Goal: Transaction & Acquisition: Obtain resource

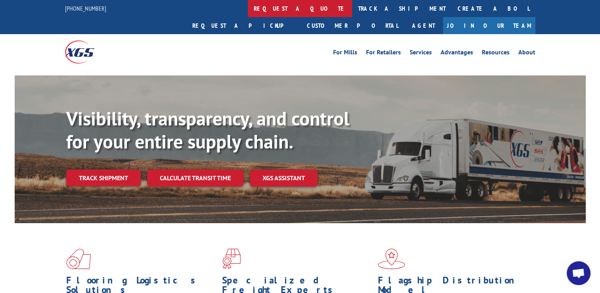
click at [248, 9] on link "request a quote" at bounding box center [300, 8] width 104 height 17
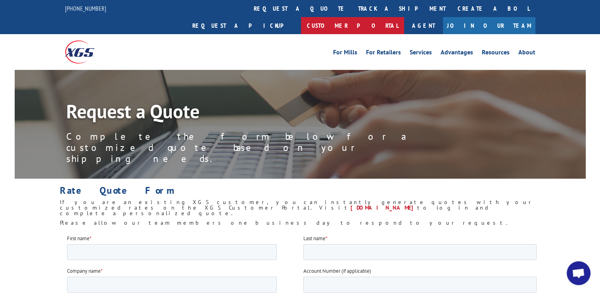
click at [404, 17] on link "Customer Portal" at bounding box center [352, 25] width 103 height 17
